Goal: Find specific page/section: Find specific page/section

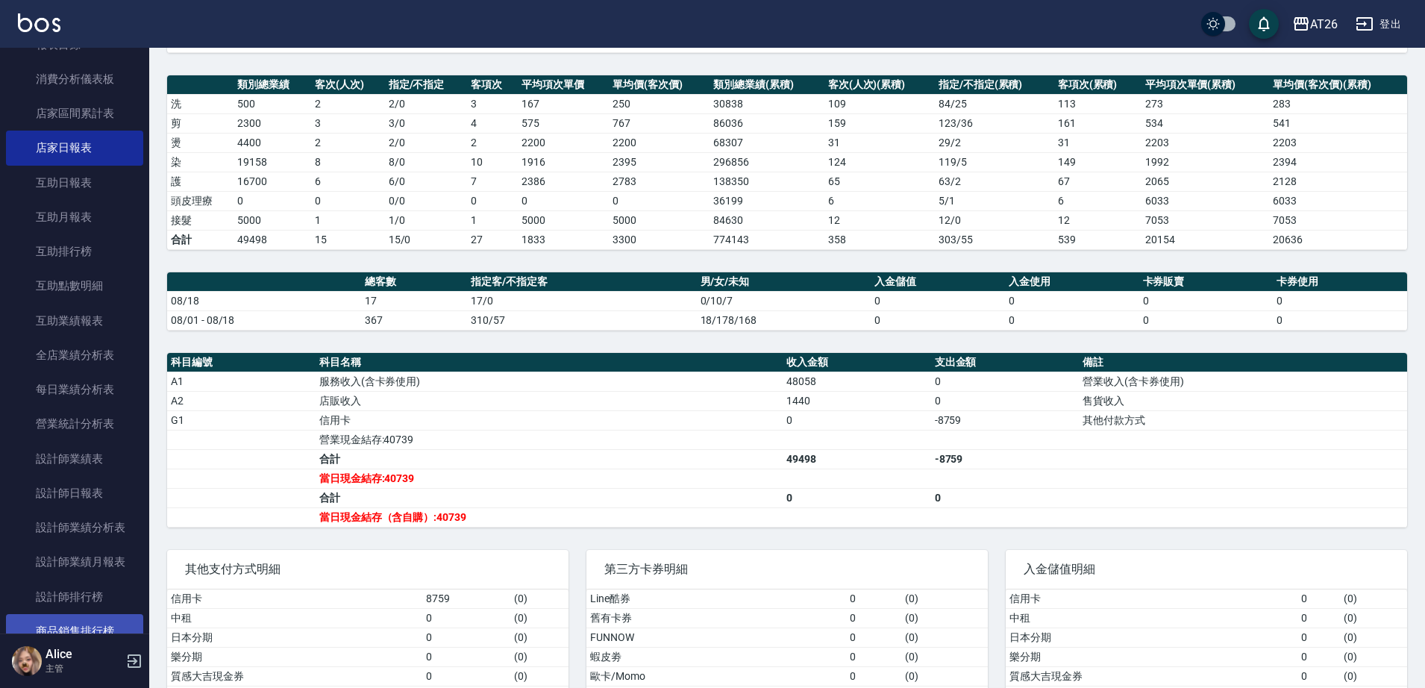
scroll to position [373, 0]
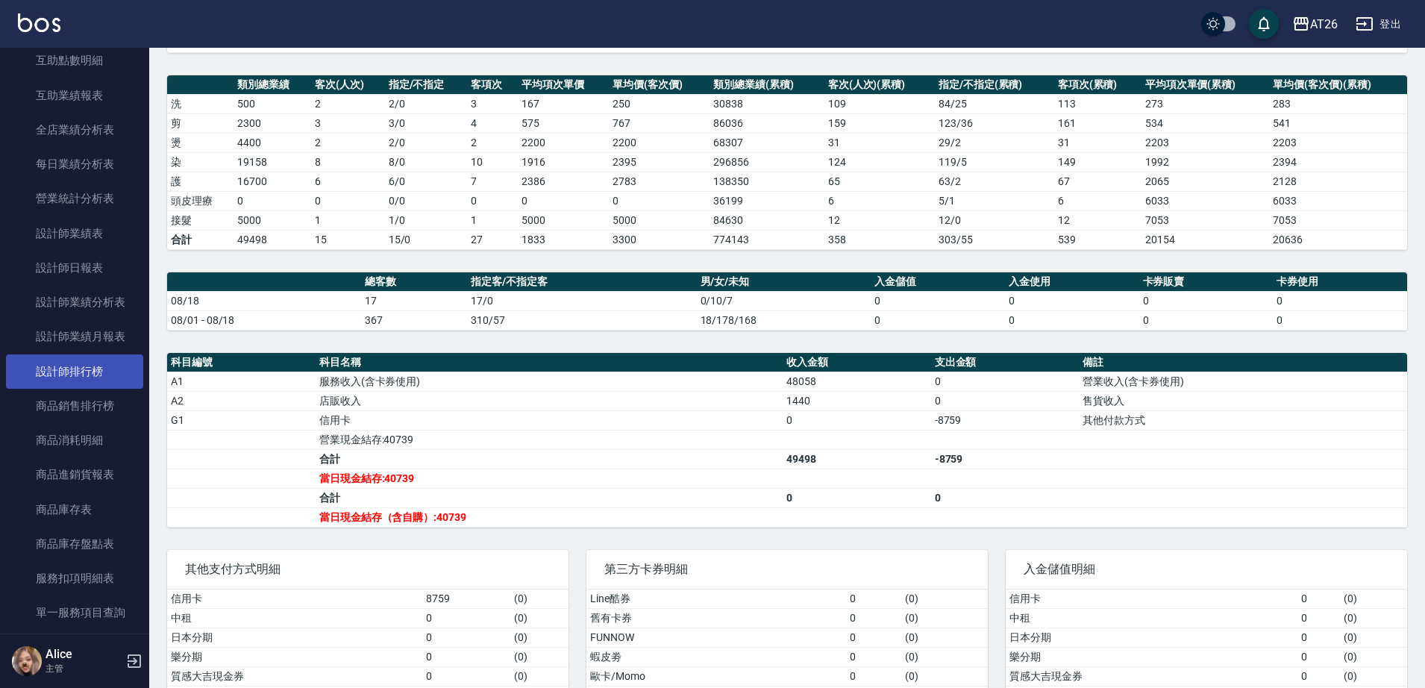
click at [95, 374] on link "設計師排行榜" at bounding box center [74, 371] width 137 height 34
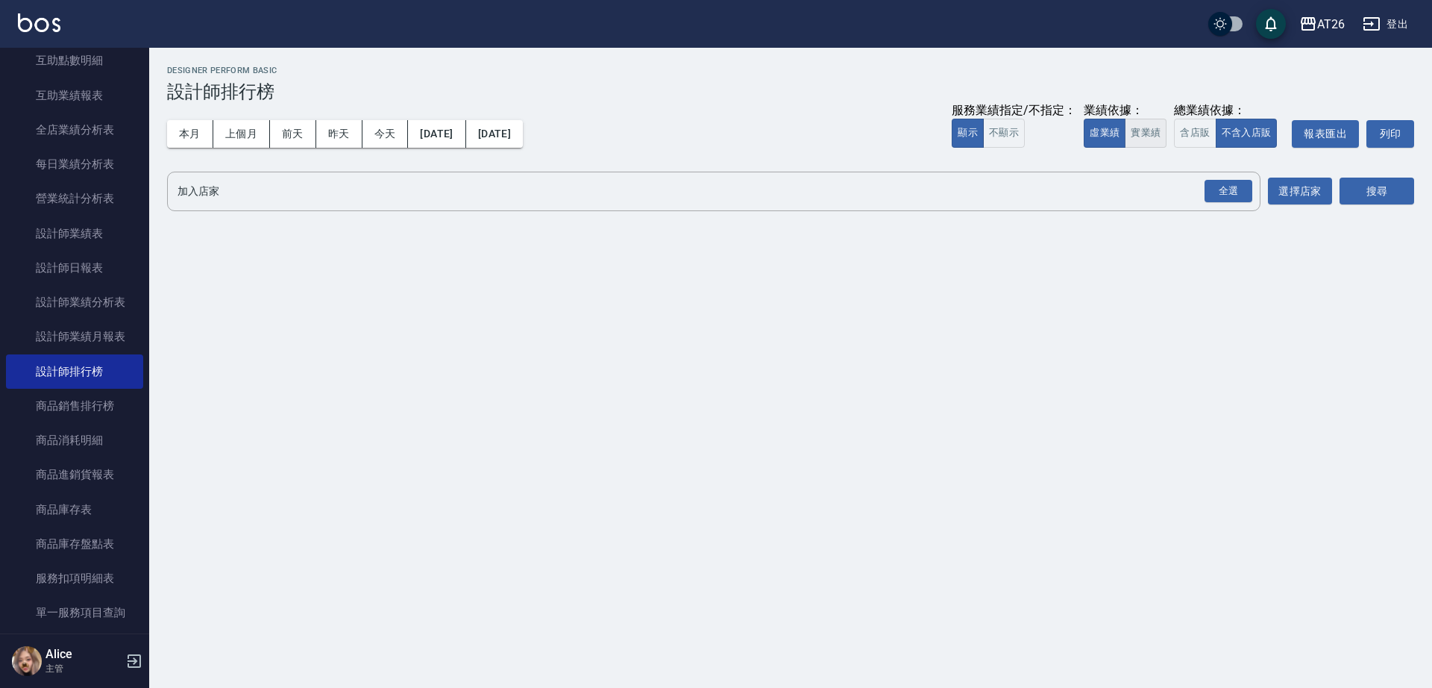
click at [1135, 133] on button "實業績" at bounding box center [1146, 133] width 42 height 29
drag, startPoint x: 1225, startPoint y: 192, endPoint x: 1238, endPoint y: 192, distance: 13.4
click at [1225, 192] on div "全選" at bounding box center [1229, 191] width 48 height 23
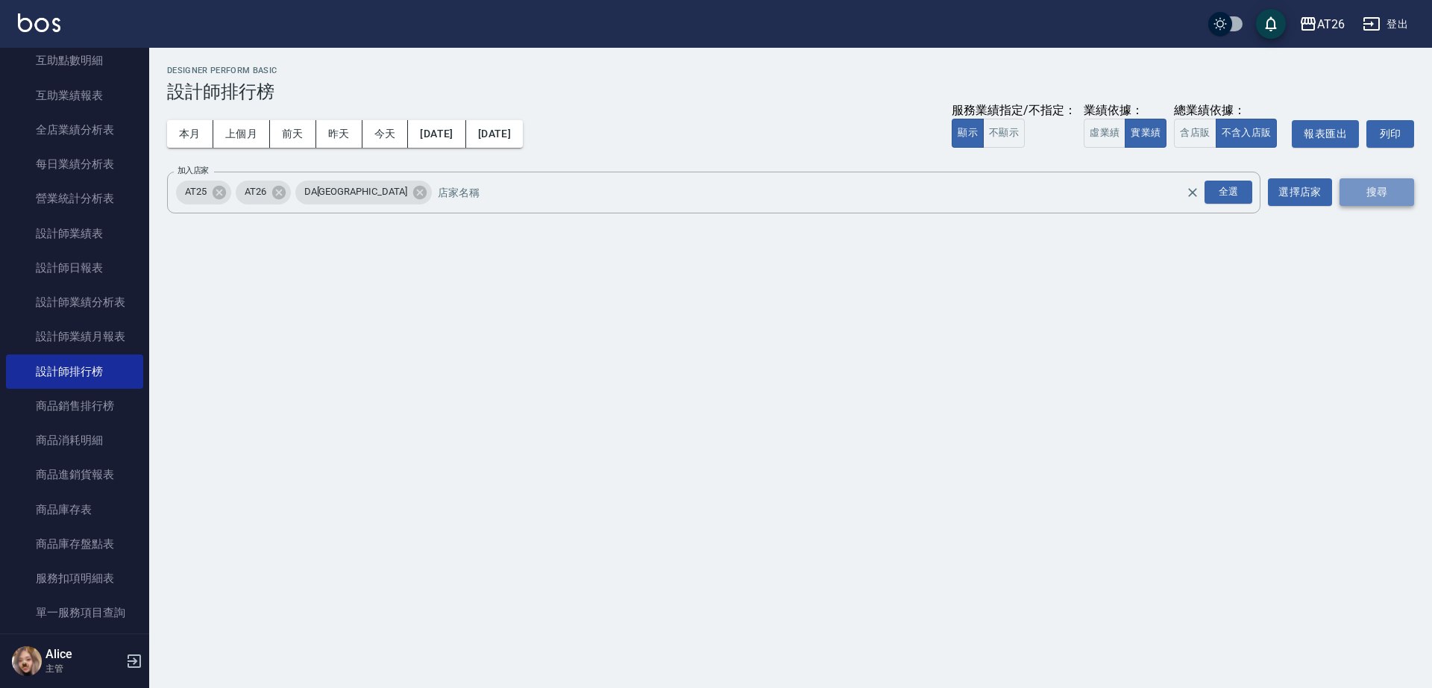
click at [1375, 188] on button "搜尋" at bounding box center [1377, 192] width 75 height 28
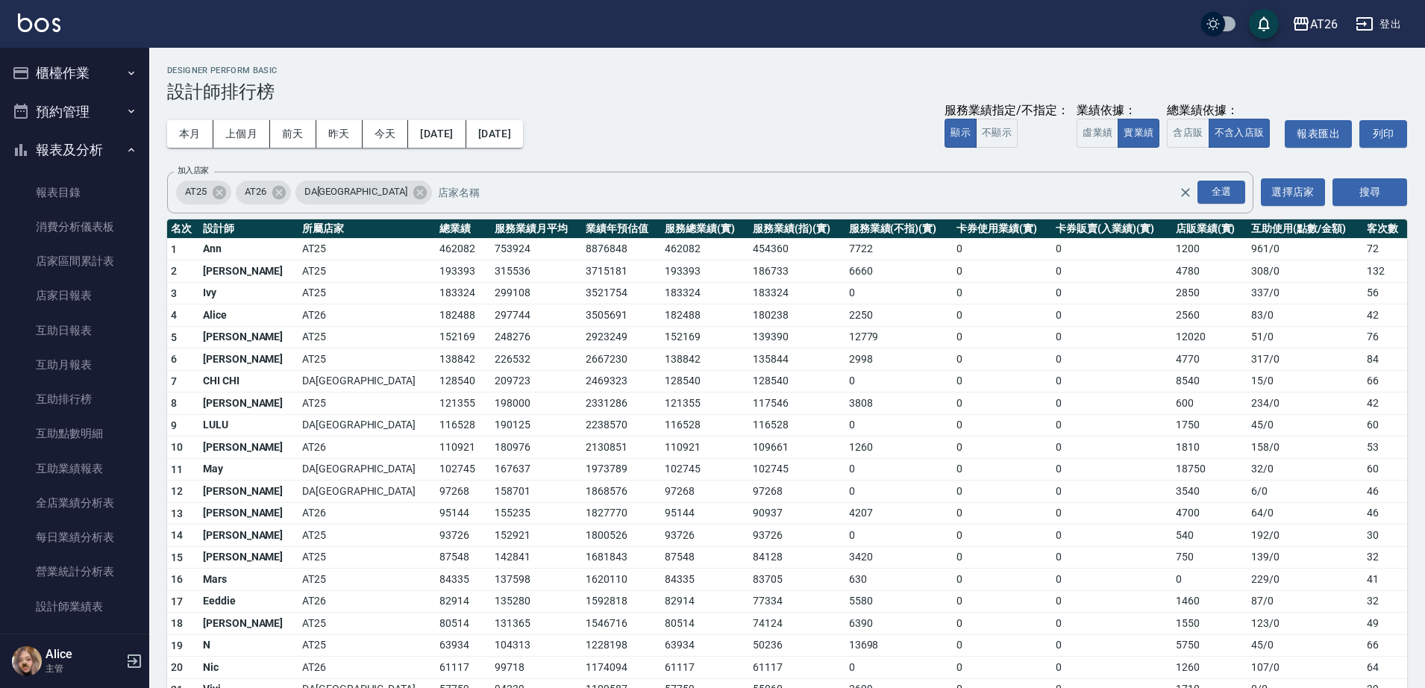
click at [75, 84] on button "櫃檯作業" at bounding box center [74, 73] width 137 height 39
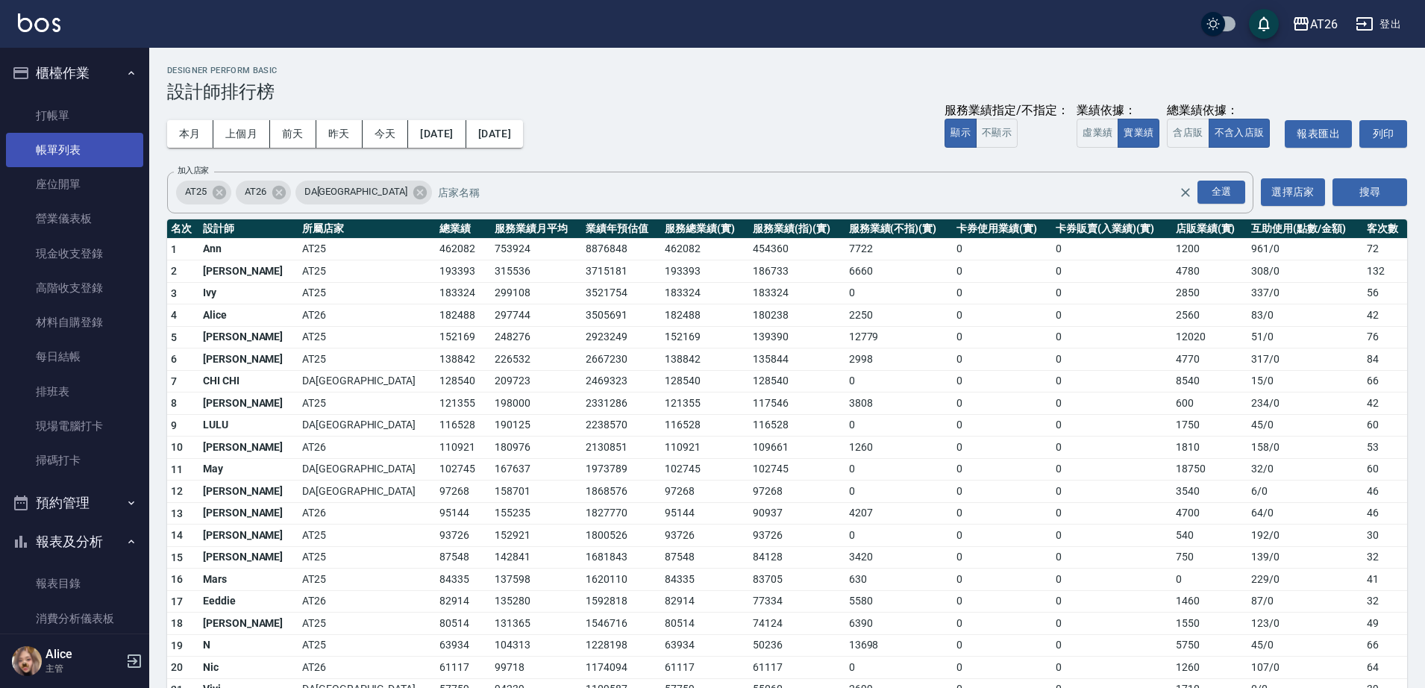
click at [81, 140] on link "帳單列表" at bounding box center [74, 150] width 137 height 34
